Goal: Transaction & Acquisition: Subscribe to service/newsletter

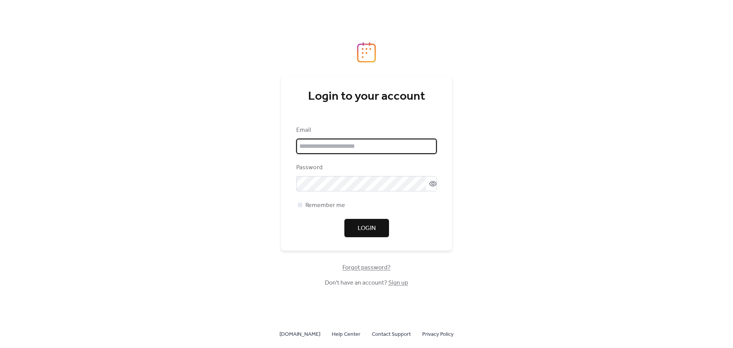
click at [352, 146] on input "email" at bounding box center [366, 146] width 141 height 15
type input "**********"
click at [298, 207] on div at bounding box center [300, 204] width 5 height 5
click at [356, 228] on button "Login" at bounding box center [367, 228] width 45 height 18
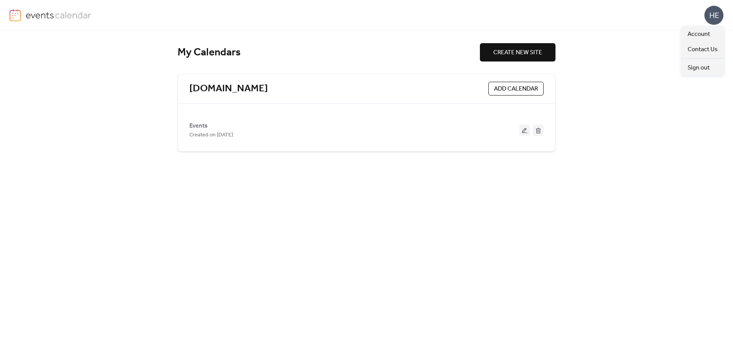
click at [710, 16] on div "HE" at bounding box center [714, 15] width 19 height 19
click at [701, 34] on span "Account" at bounding box center [699, 34] width 23 height 9
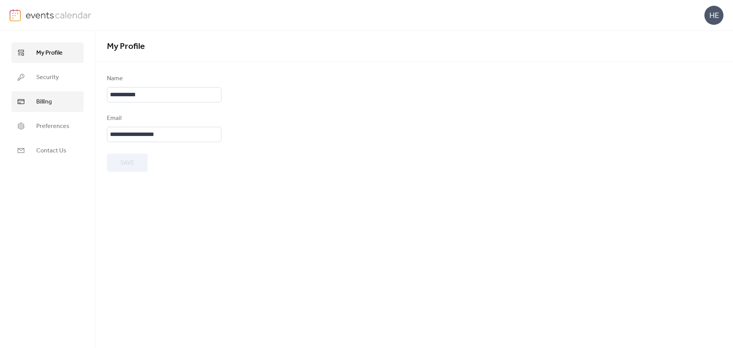
click at [48, 99] on span "Billing" at bounding box center [44, 101] width 16 height 9
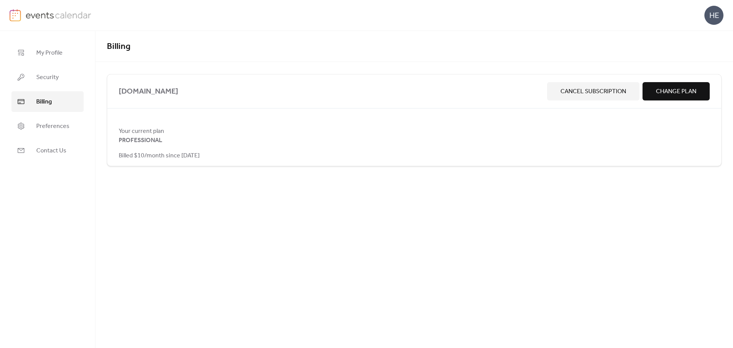
drag, startPoint x: 680, startPoint y: 94, endPoint x: 528, endPoint y: 173, distance: 171.2
click at [653, 146] on div "hzelectric.com Cancel Subscription Change Plan Your current plan PROFESSIONAL B…" at bounding box center [414, 120] width 615 height 92
click at [171, 155] on span "Billed $10/month since September 17, 2025" at bounding box center [159, 155] width 81 height 9
click at [146, 134] on span "Your current plan" at bounding box center [414, 131] width 591 height 9
click at [688, 89] on span "Change Plan" at bounding box center [676, 91] width 40 height 9
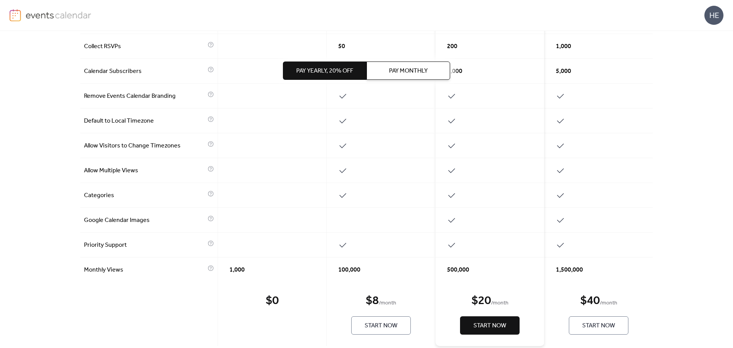
scroll to position [305, 0]
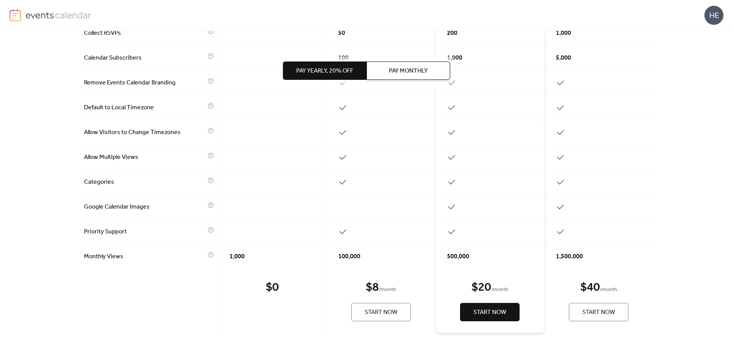
click at [336, 70] on span "Pay Yearly, 20% off" at bounding box center [324, 70] width 57 height 9
click at [380, 319] on button "Start Now" at bounding box center [381, 312] width 60 height 18
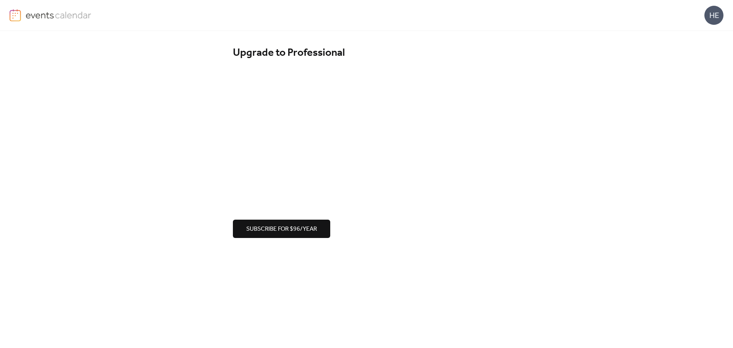
click at [298, 229] on span "Subscribe for $96/year" at bounding box center [281, 229] width 71 height 9
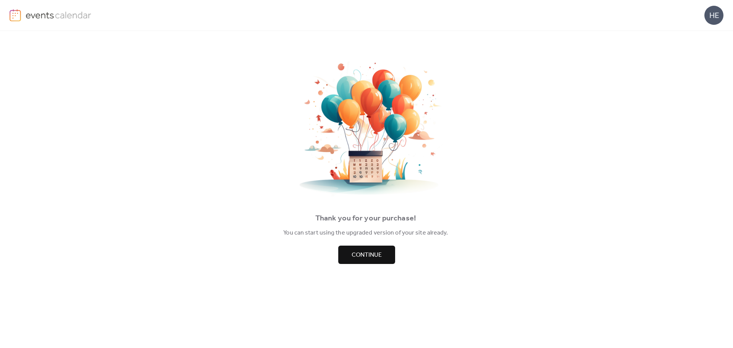
click at [362, 255] on span "Continue" at bounding box center [367, 255] width 30 height 9
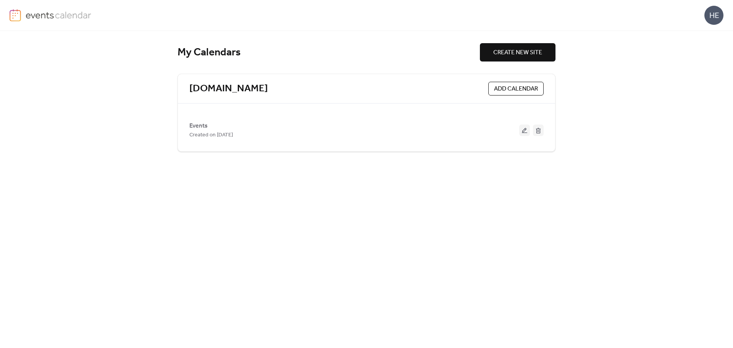
click at [716, 15] on div "HE" at bounding box center [714, 15] width 19 height 19
click at [644, 147] on div "My Calendars CREATE NEW SITE hzelectric.com ADD CALENDAR Events Created on 17-S…" at bounding box center [366, 189] width 733 height 317
click at [477, 19] on div "HE" at bounding box center [367, 15] width 714 height 31
click at [213, 88] on link "[DOMAIN_NAME]" at bounding box center [228, 89] width 79 height 13
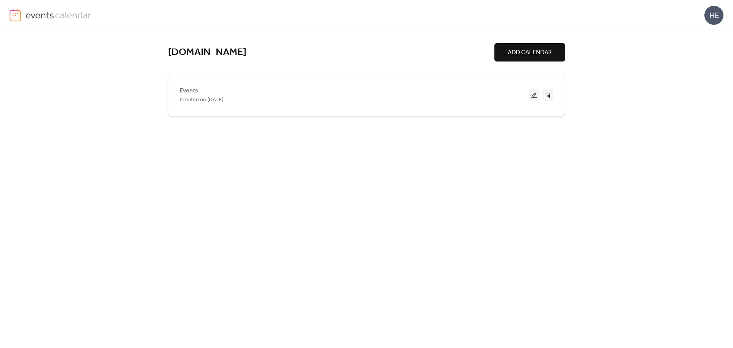
click at [307, 17] on div "HE" at bounding box center [367, 15] width 714 height 31
